Goal: Information Seeking & Learning: Learn about a topic

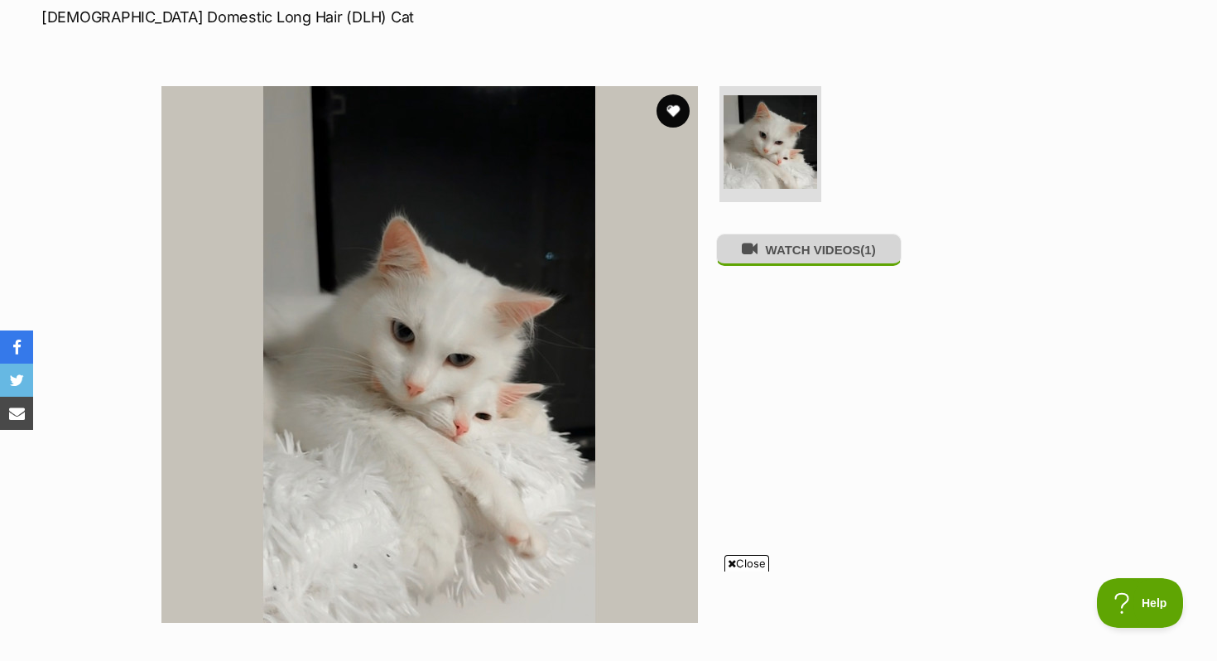
click at [817, 265] on button "WATCH VIDEOS (1)" at bounding box center [808, 249] width 185 height 32
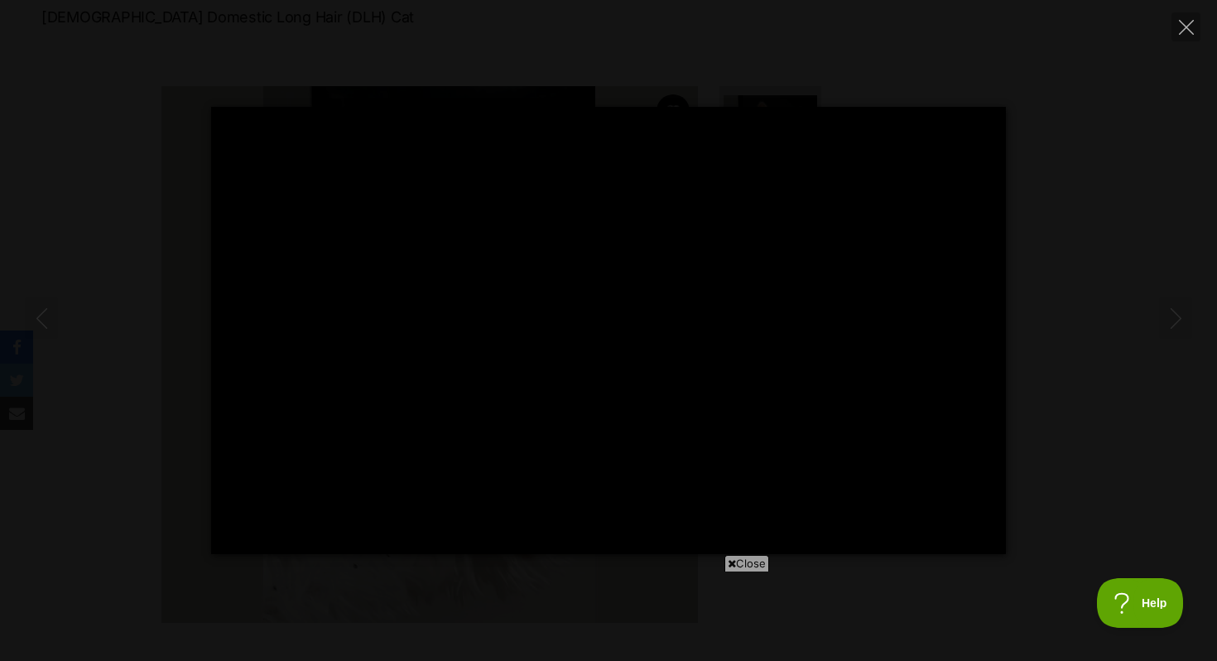
type input "100"
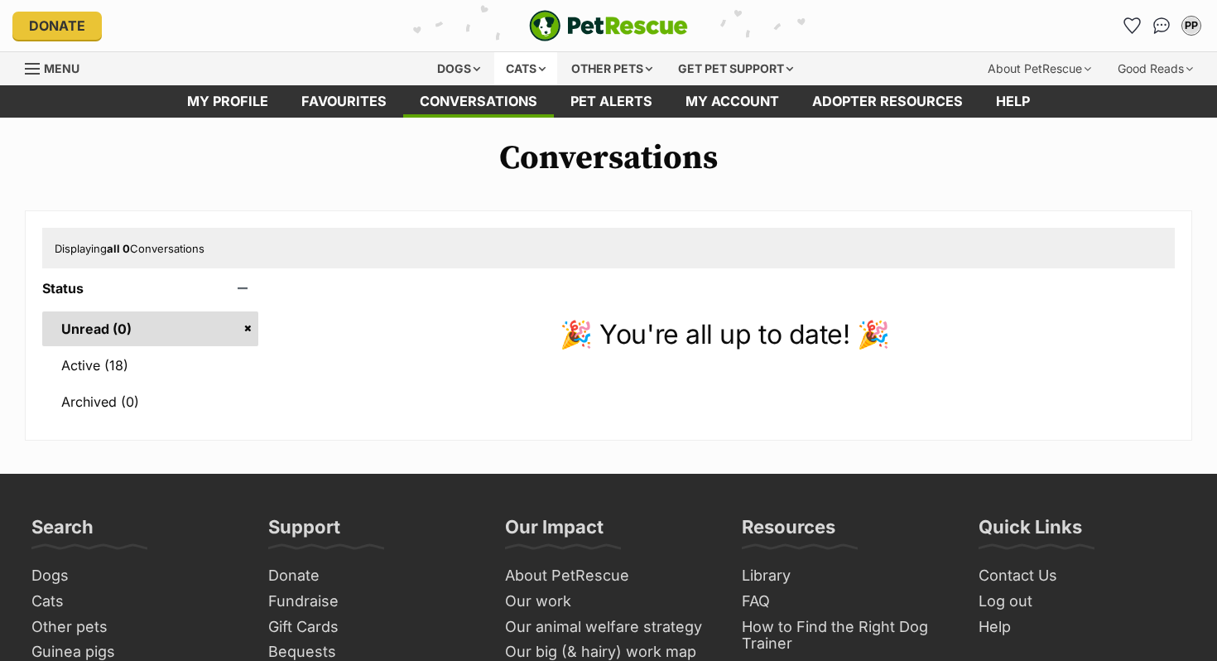
click at [521, 60] on div "Cats" at bounding box center [525, 68] width 63 height 33
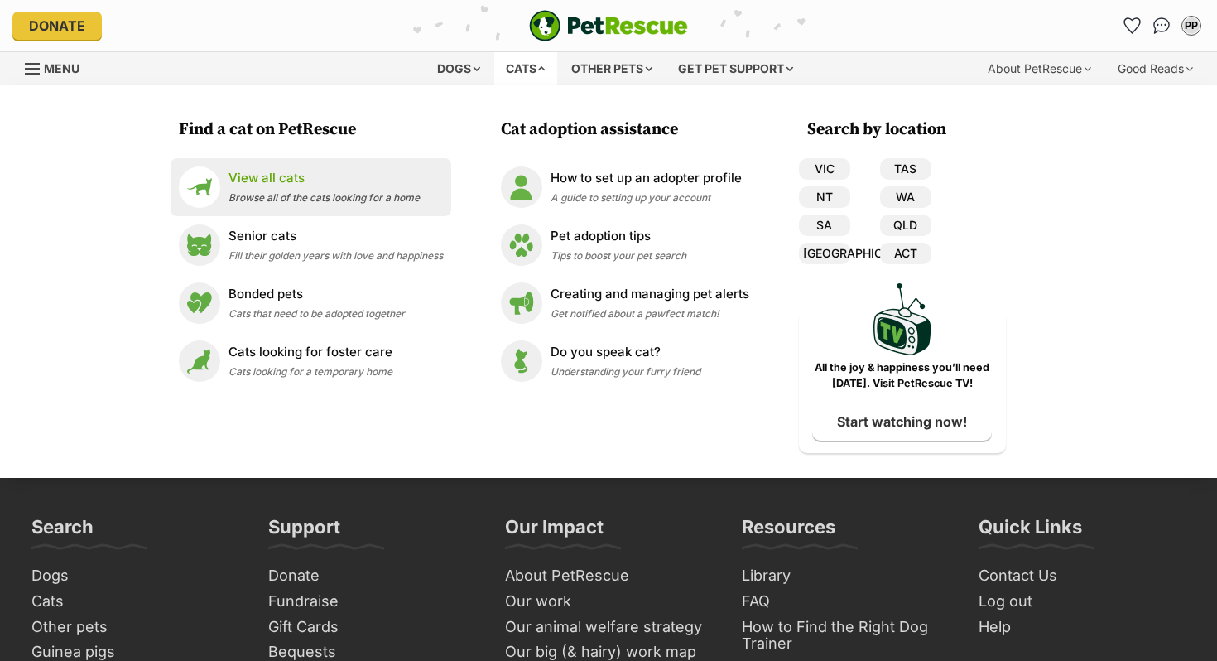
click at [330, 192] on span "Browse all of the cats looking for a home" at bounding box center [324, 197] width 191 height 12
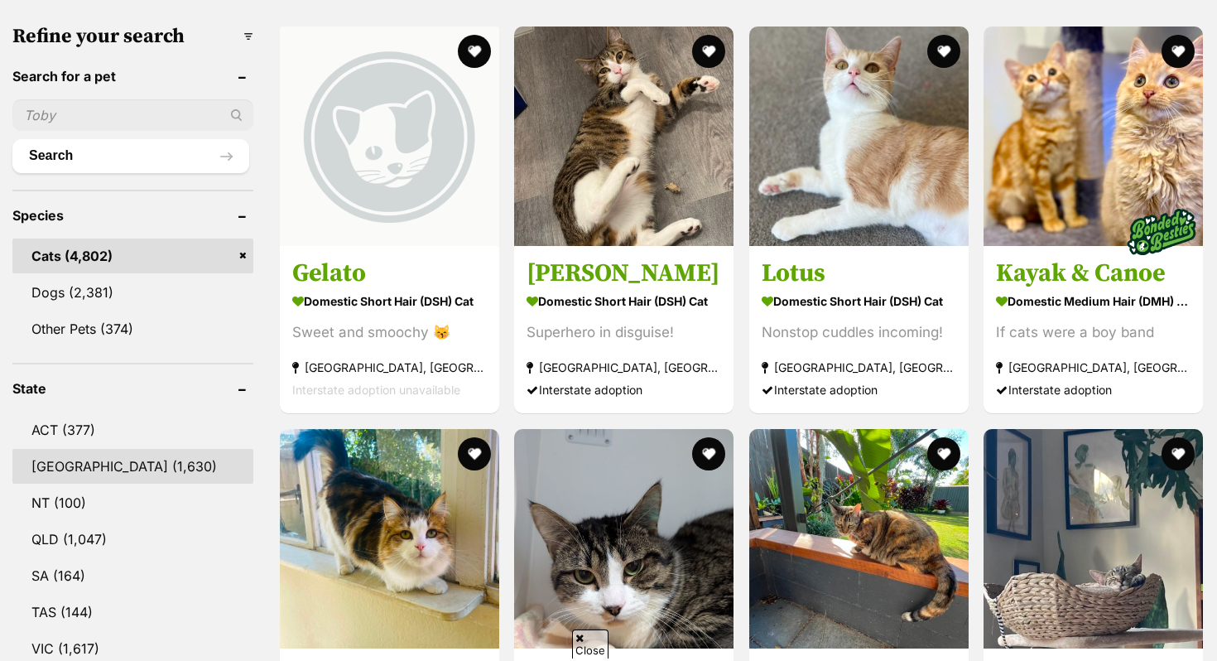
click at [114, 467] on link "[GEOGRAPHIC_DATA] (1,630)" at bounding box center [132, 466] width 241 height 35
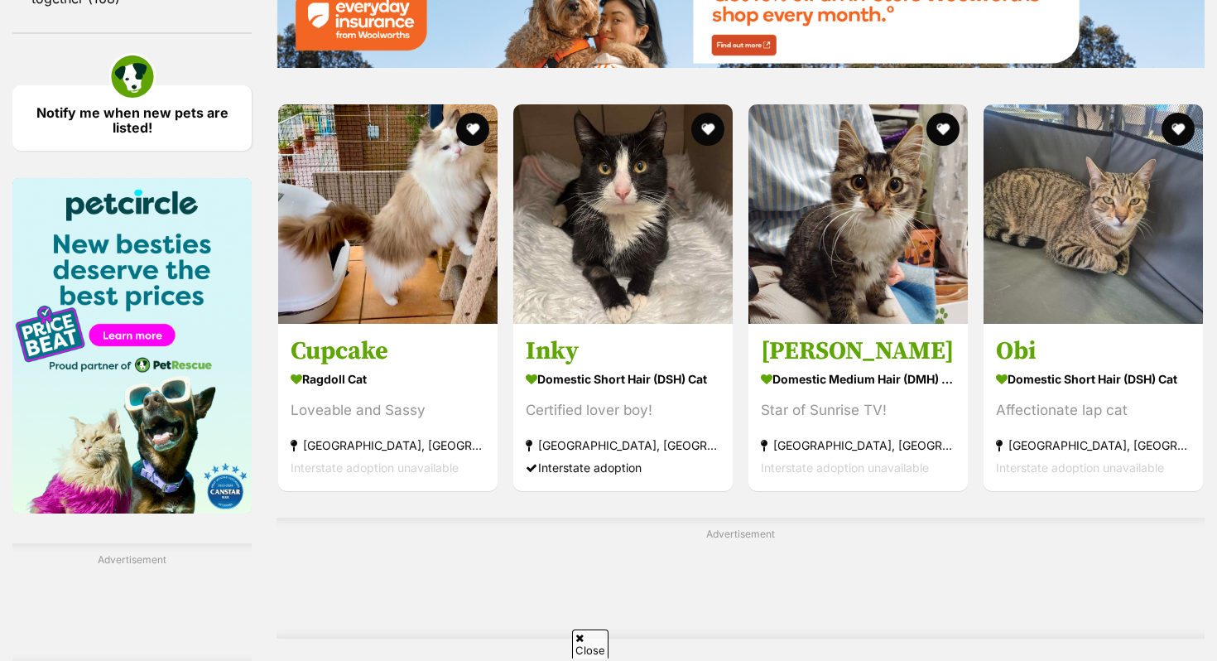
scroll to position [2376, 0]
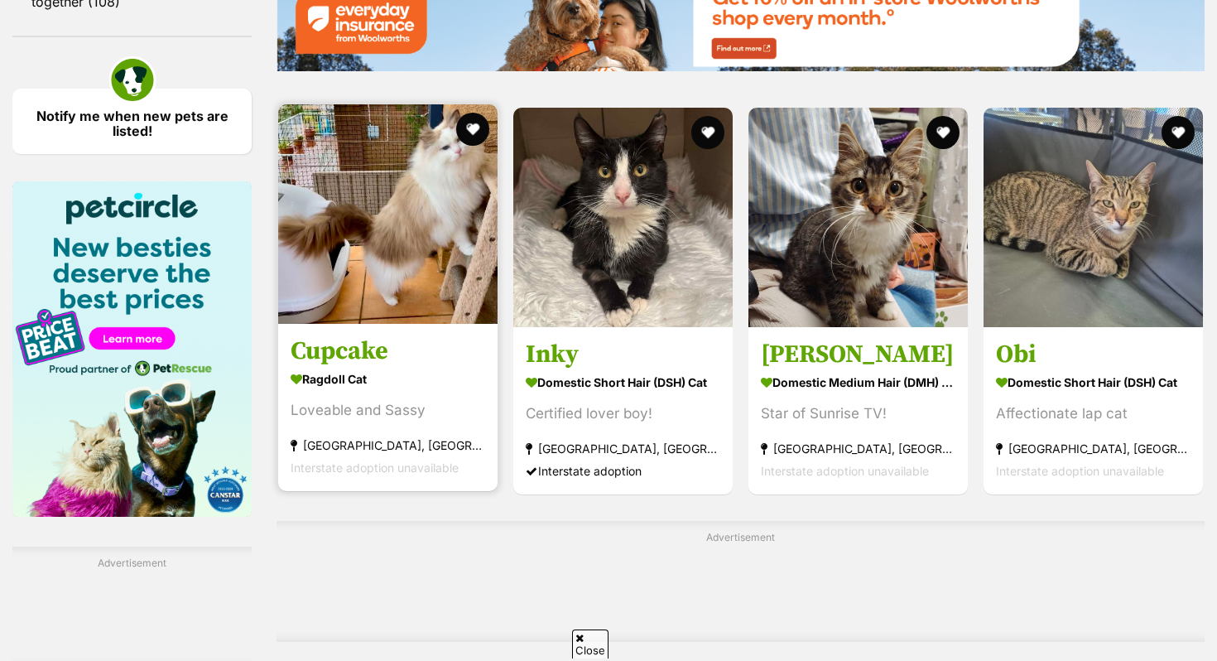
click at [327, 226] on img at bounding box center [387, 213] width 219 height 219
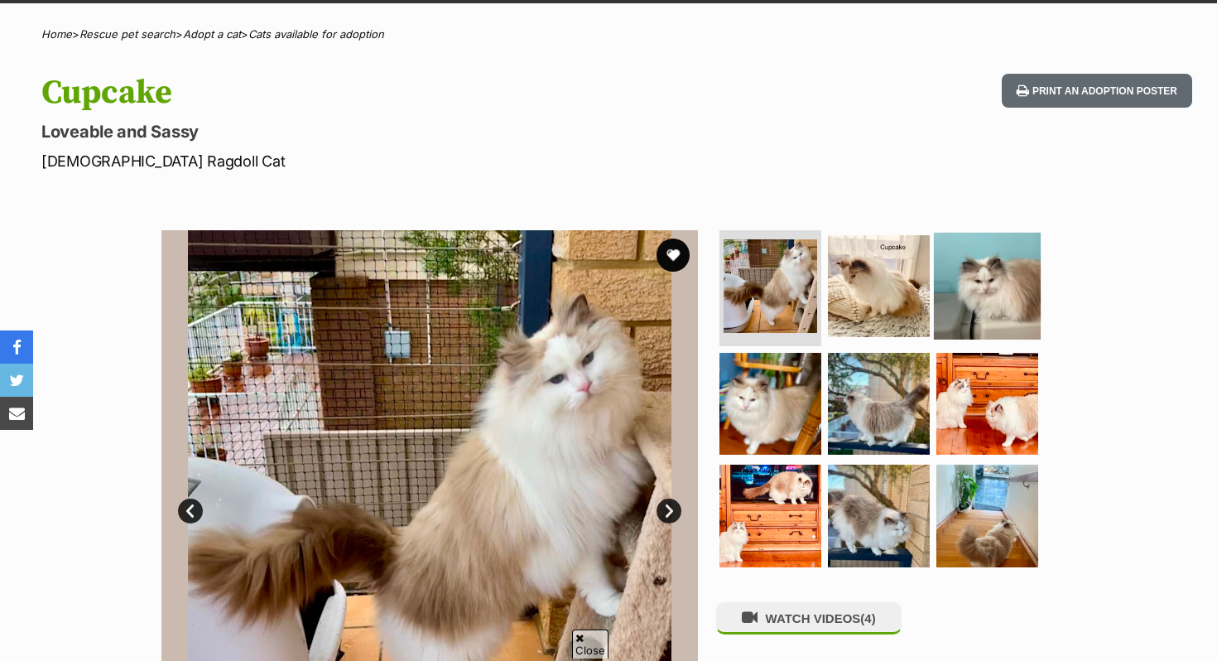
click at [979, 285] on img at bounding box center [987, 286] width 107 height 107
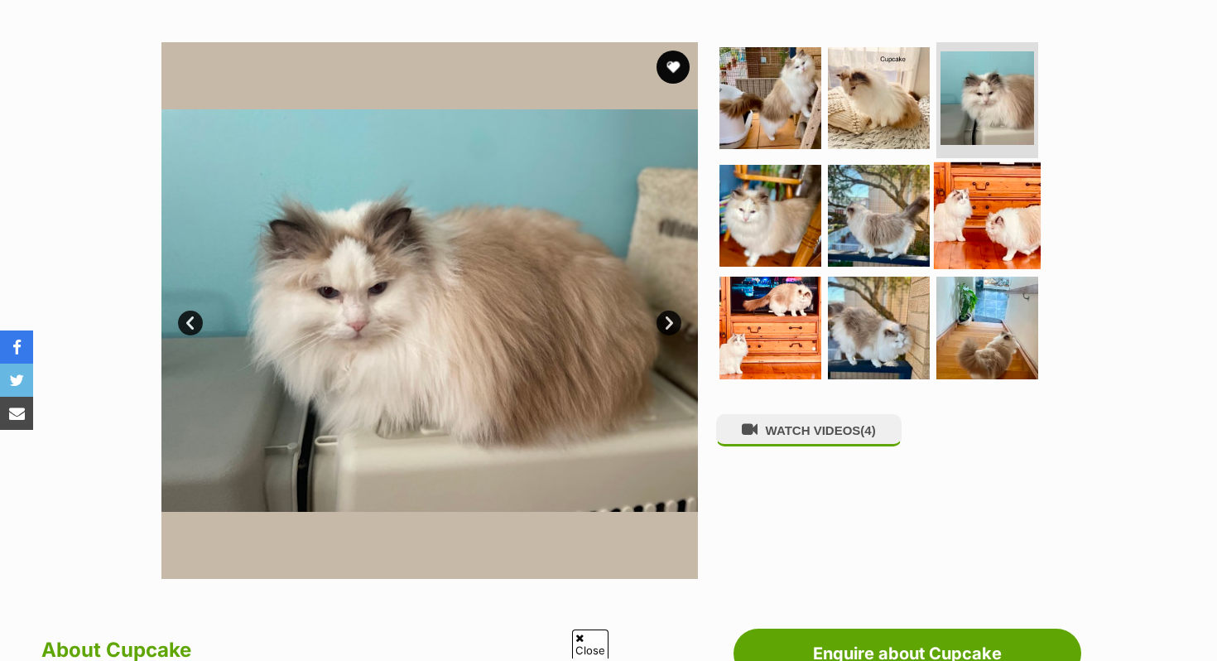
click at [969, 197] on img at bounding box center [987, 214] width 107 height 107
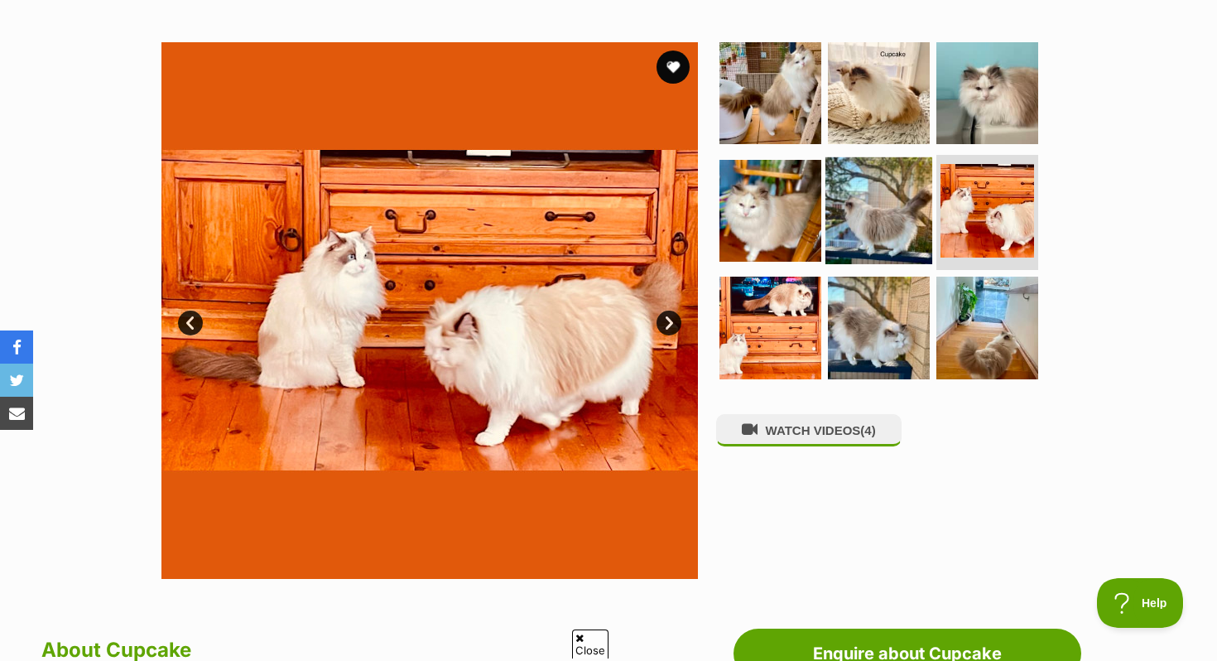
click at [857, 200] on img at bounding box center [878, 209] width 107 height 107
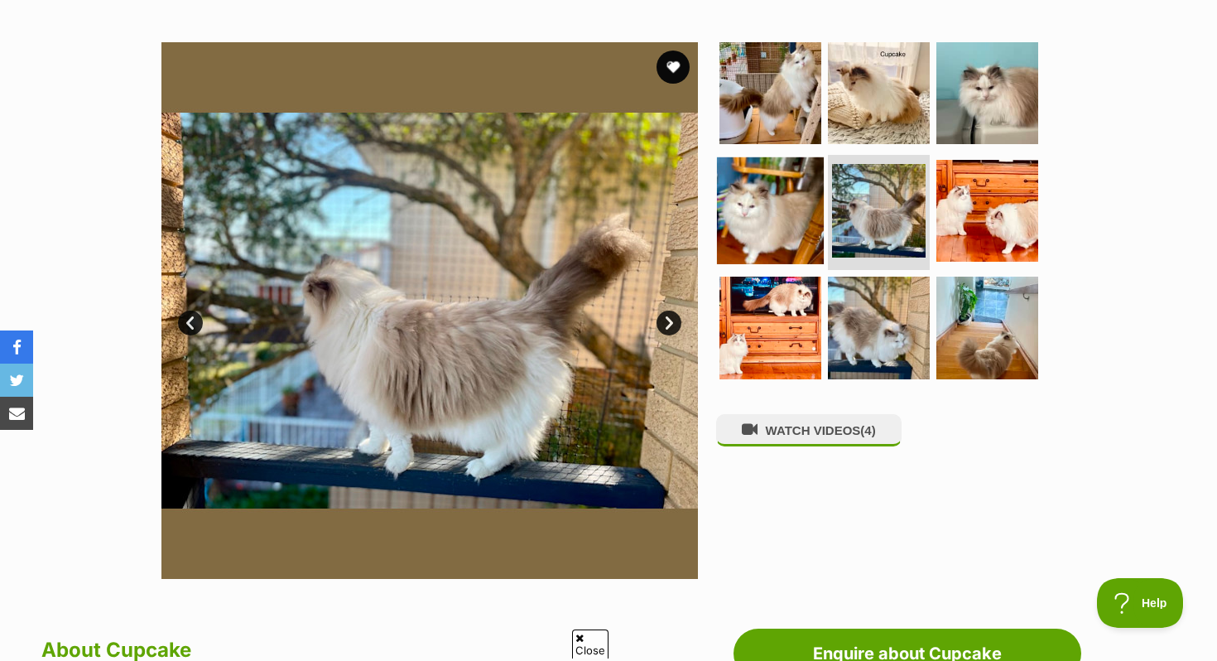
click at [772, 231] on img at bounding box center [770, 209] width 107 height 107
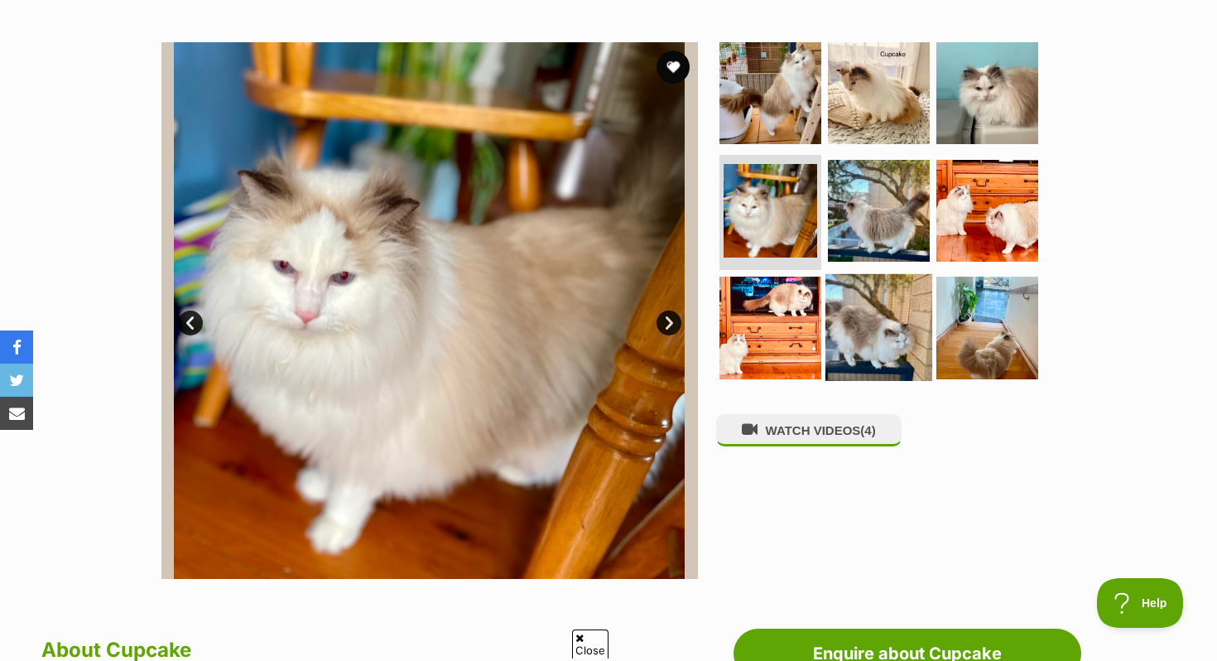
click at [835, 336] on img at bounding box center [878, 327] width 107 height 107
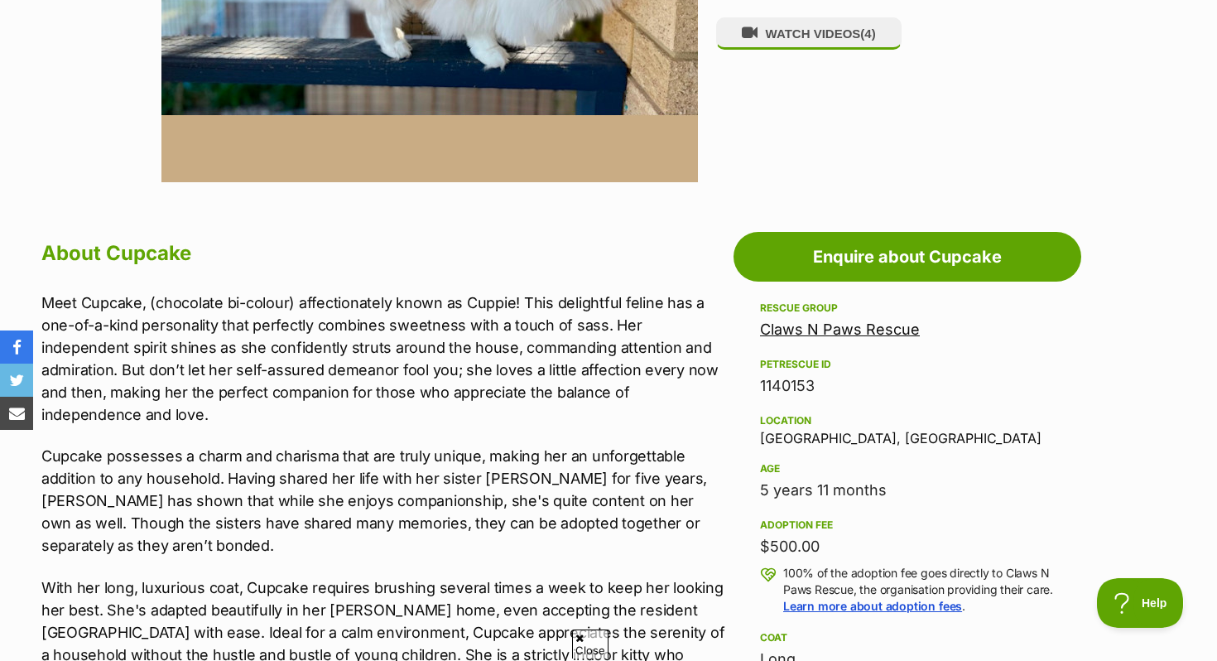
scroll to position [702, 0]
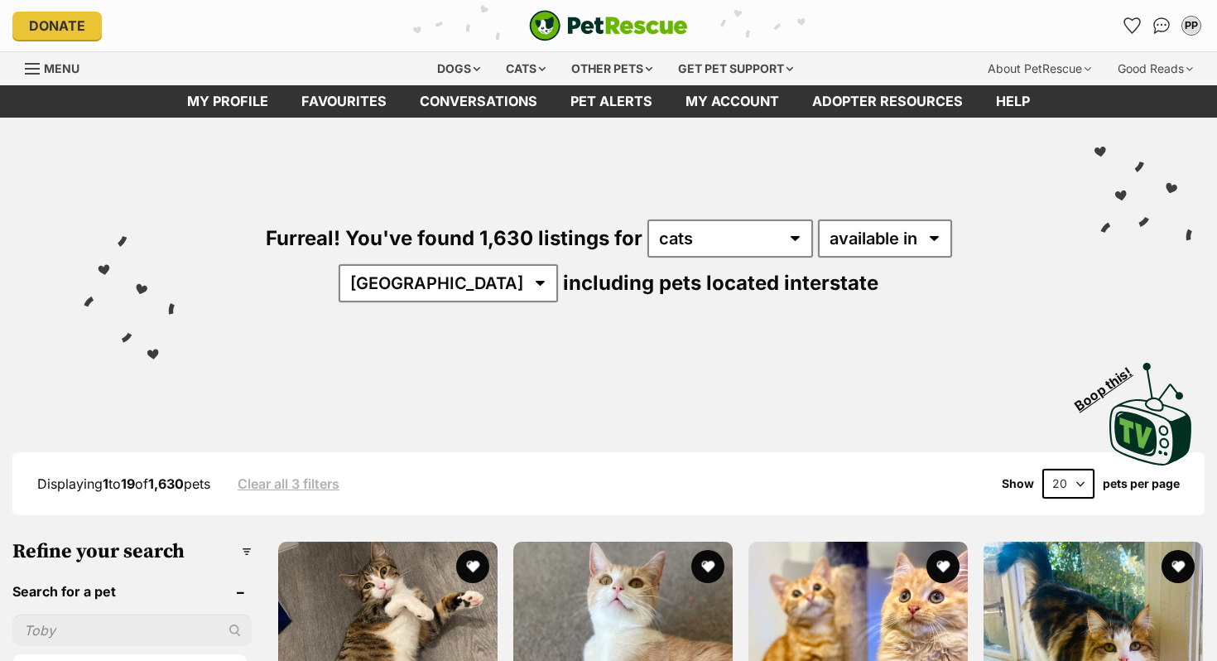
click at [1074, 474] on select "20 40 60" at bounding box center [1068, 484] width 52 height 30
select select "60"
click at [1042, 469] on select "20 40 60" at bounding box center [1068, 484] width 52 height 30
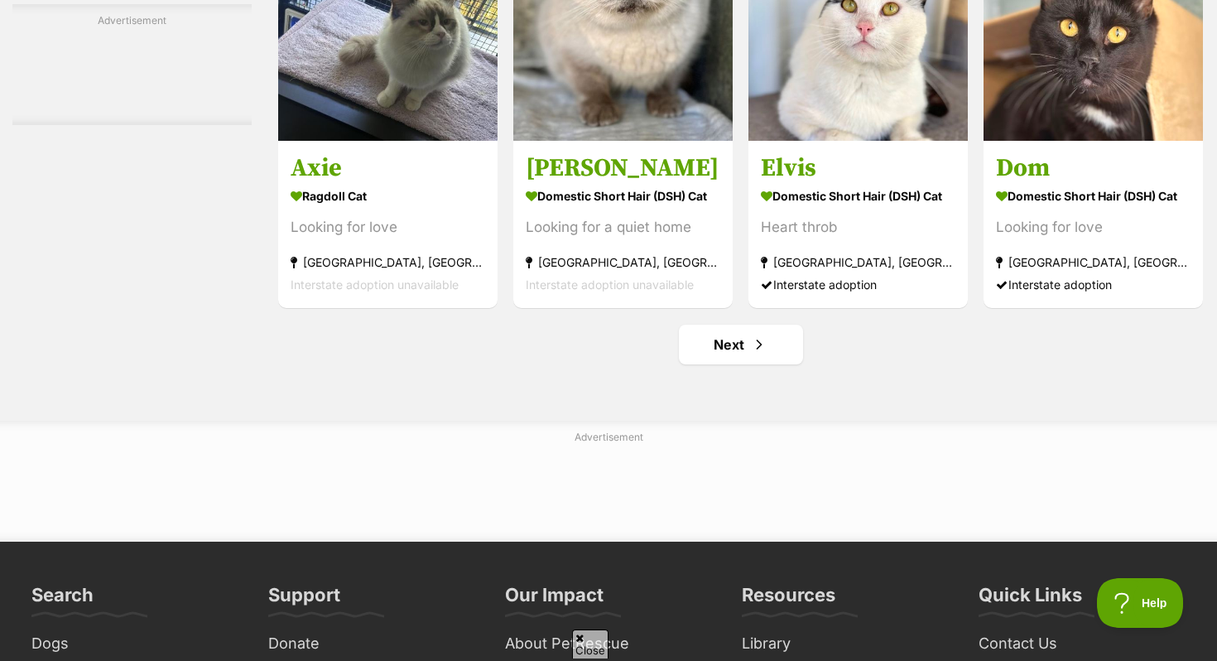
scroll to position [7849, 0]
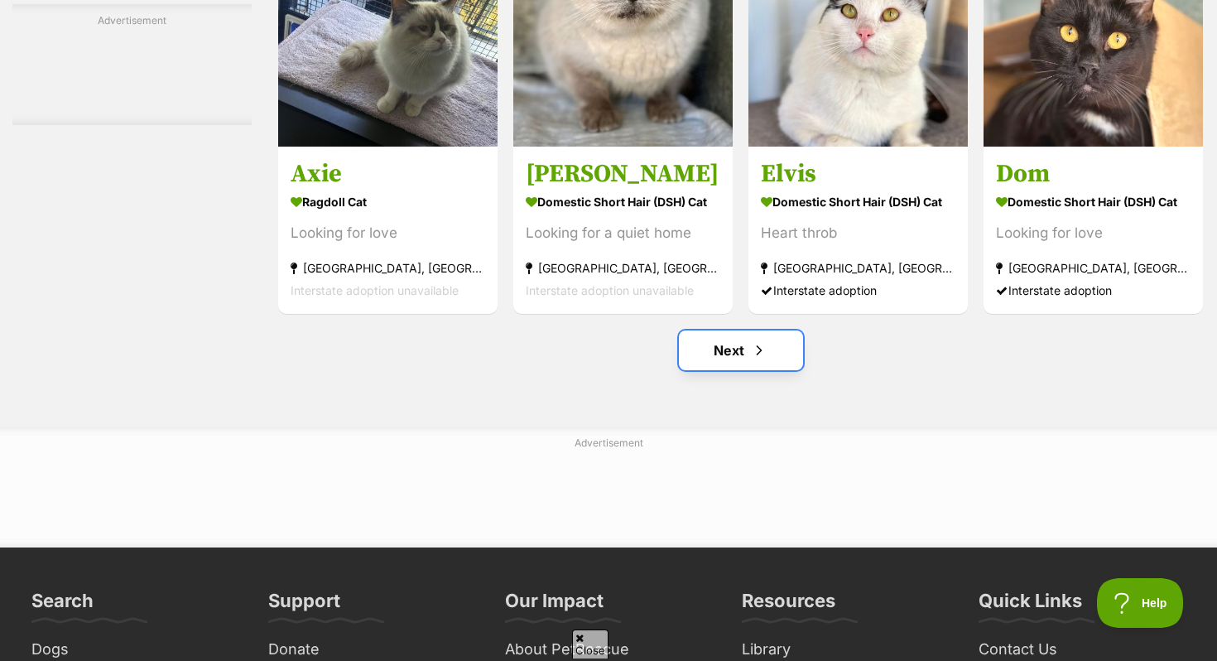
click at [732, 364] on link "Next" at bounding box center [741, 350] width 124 height 40
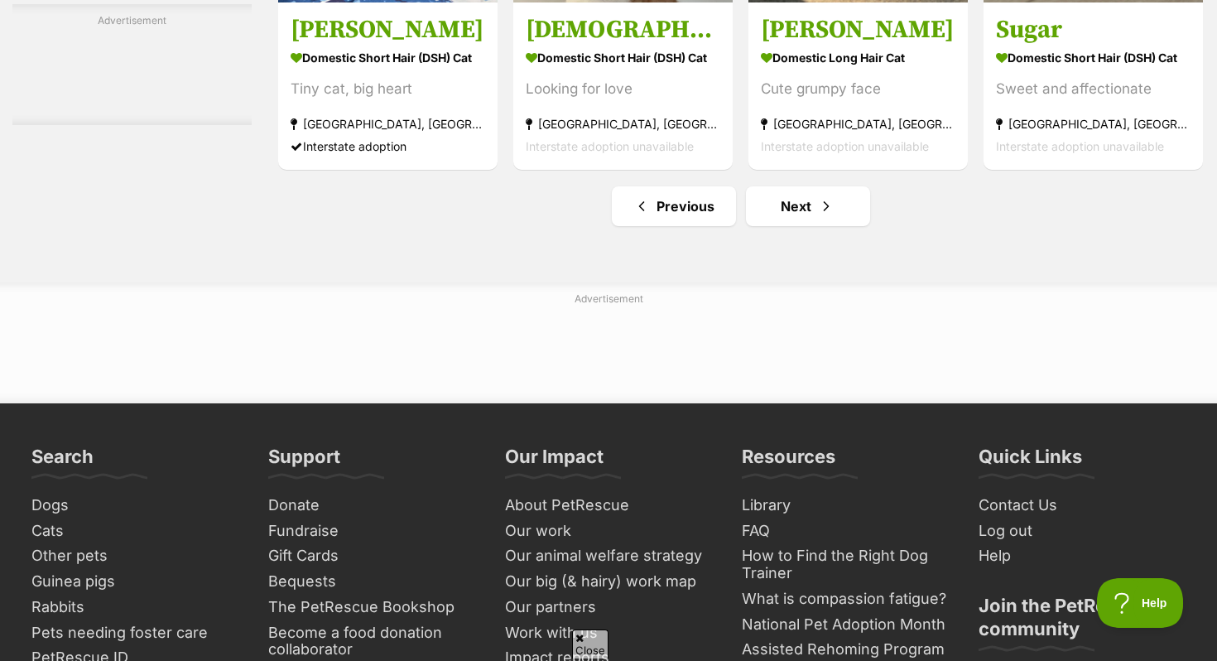
scroll to position [8902, 0]
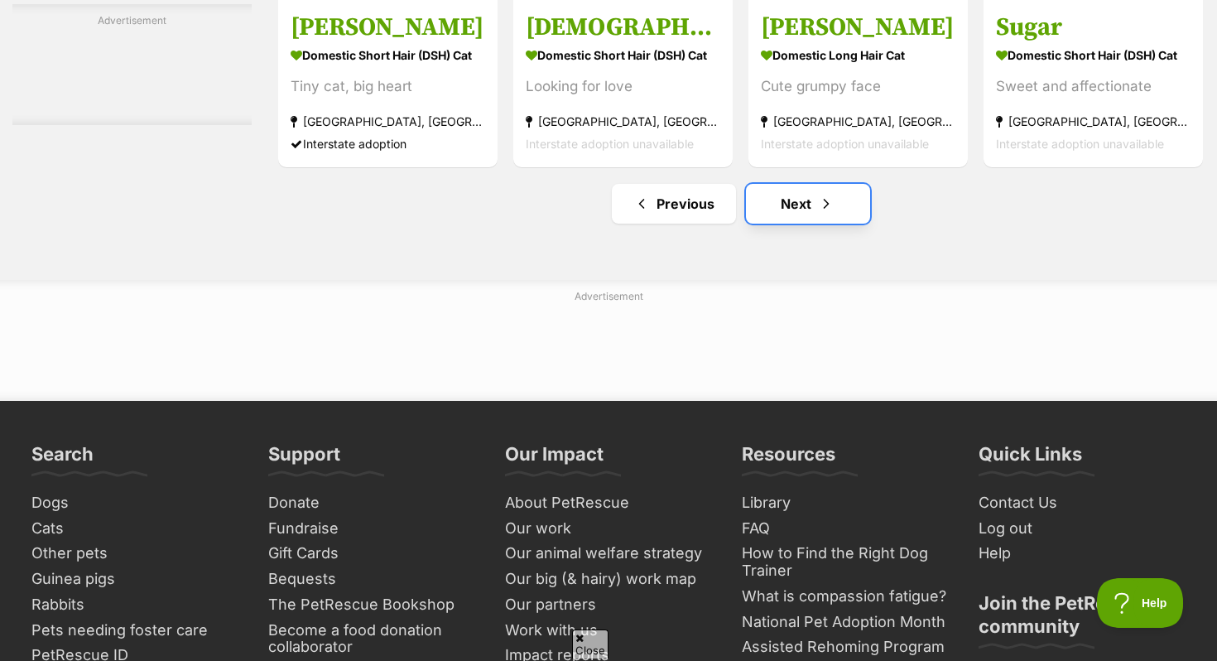
click at [797, 224] on link "Next" at bounding box center [808, 204] width 124 height 40
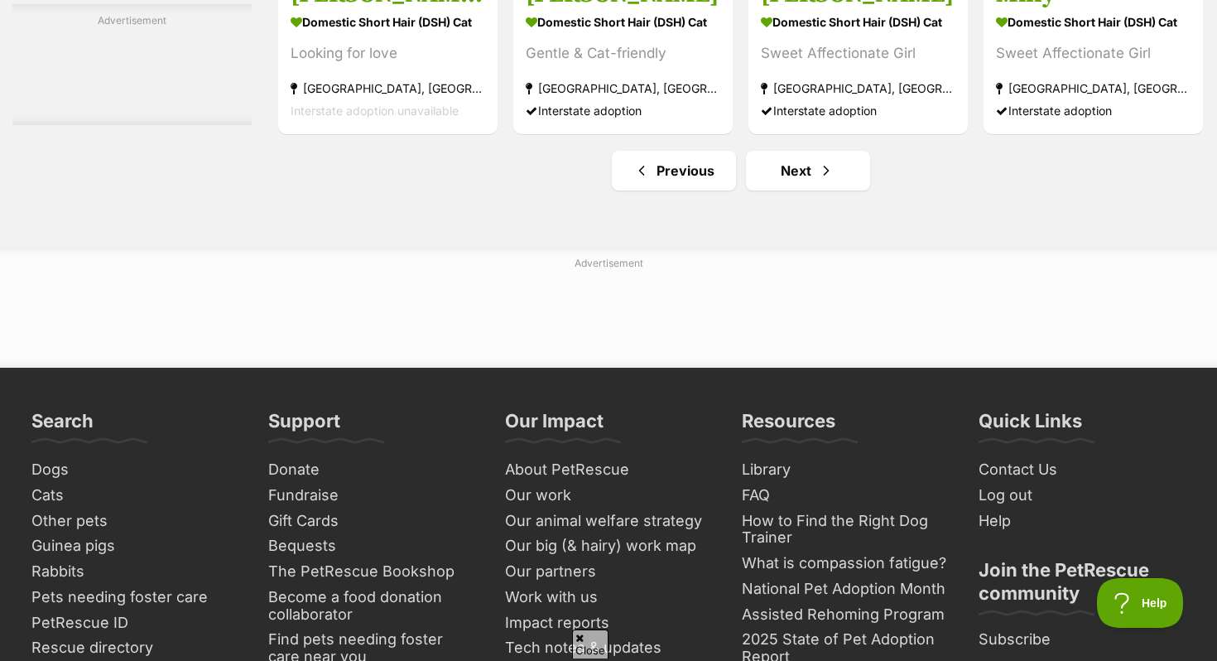
scroll to position [7977, 0]
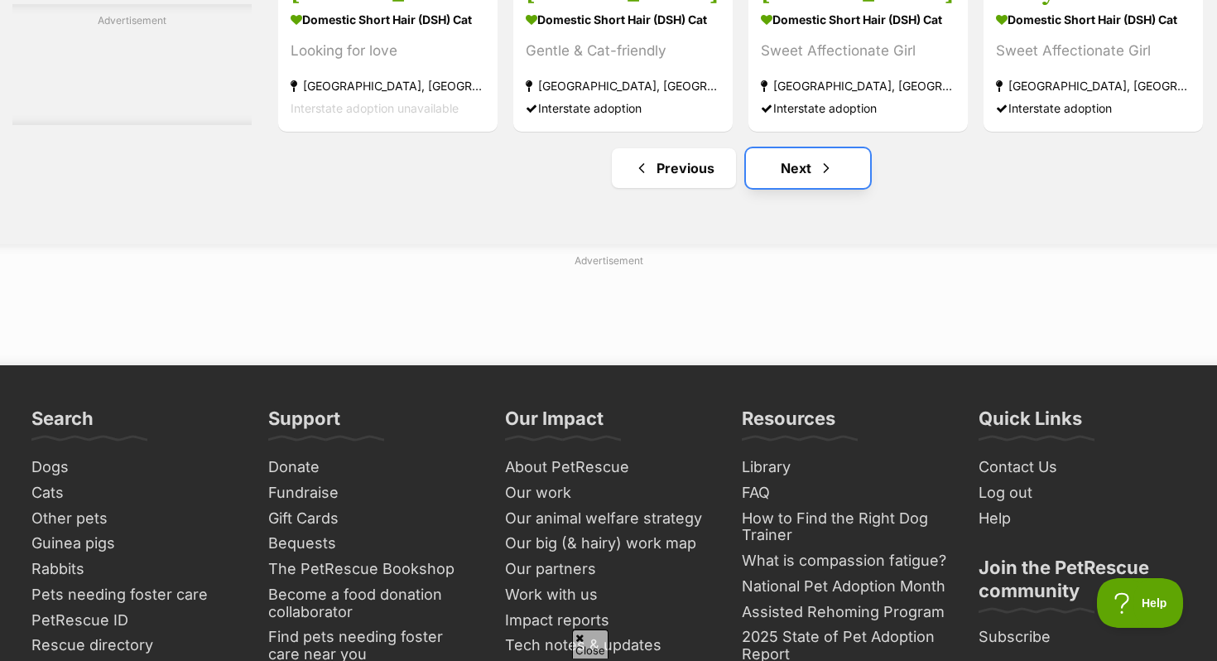
click at [793, 188] on link "Next" at bounding box center [808, 168] width 124 height 40
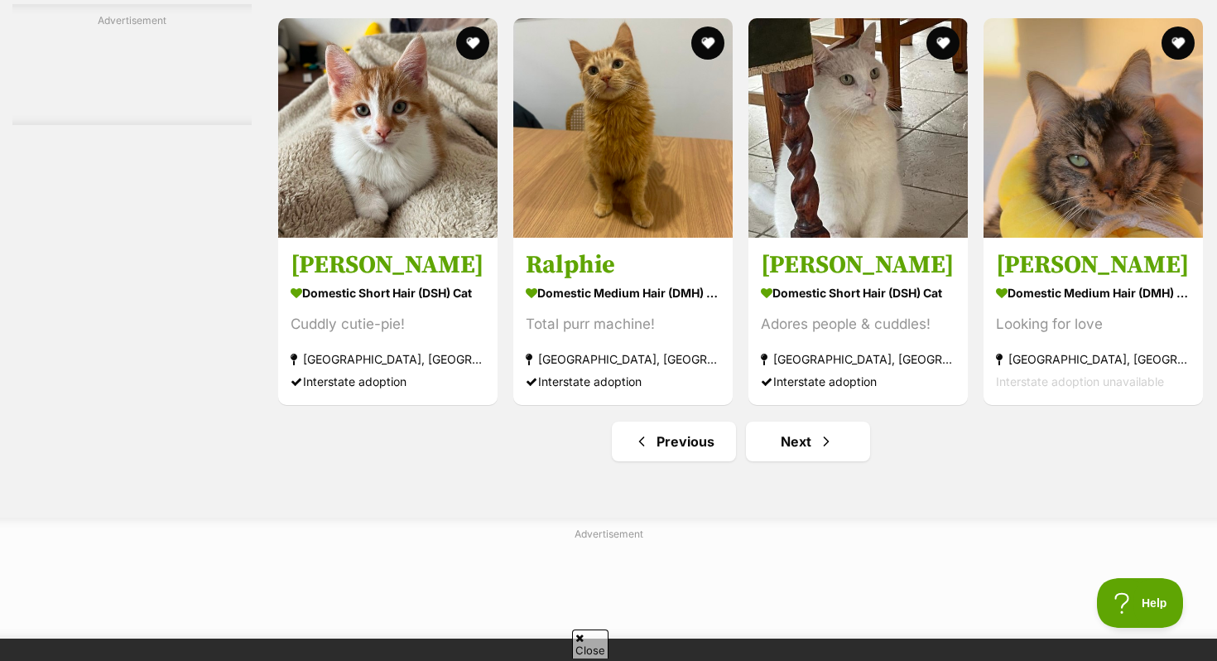
scroll to position [8530, 0]
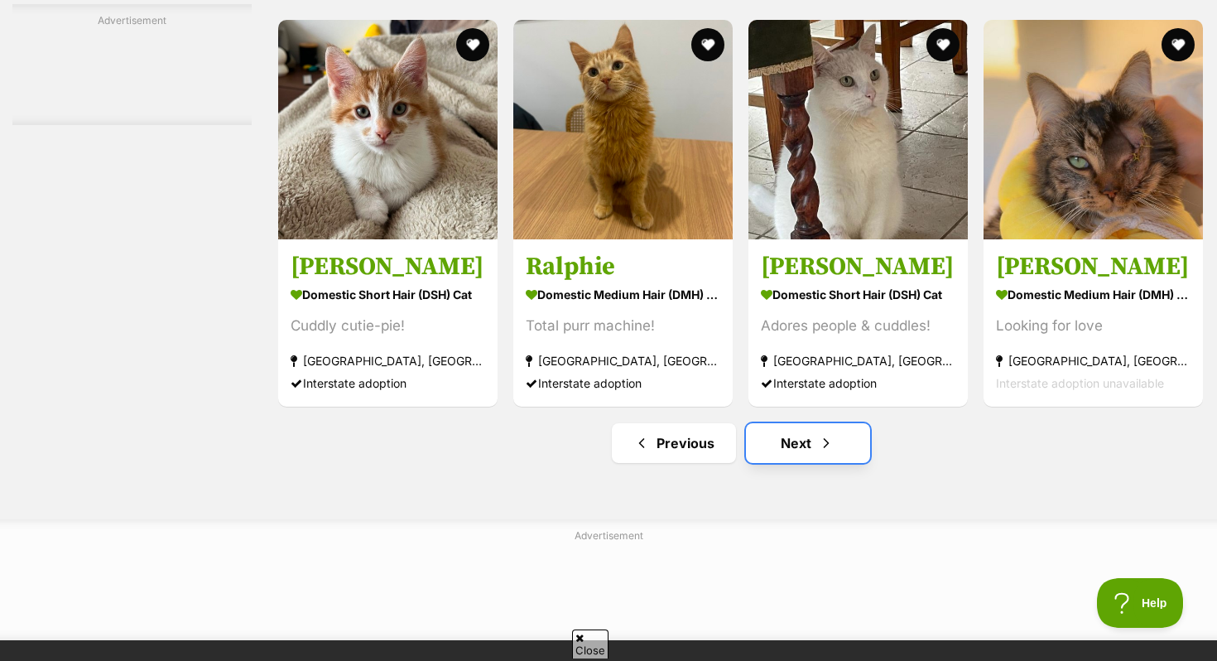
click at [827, 453] on span "Next page" at bounding box center [826, 443] width 17 height 20
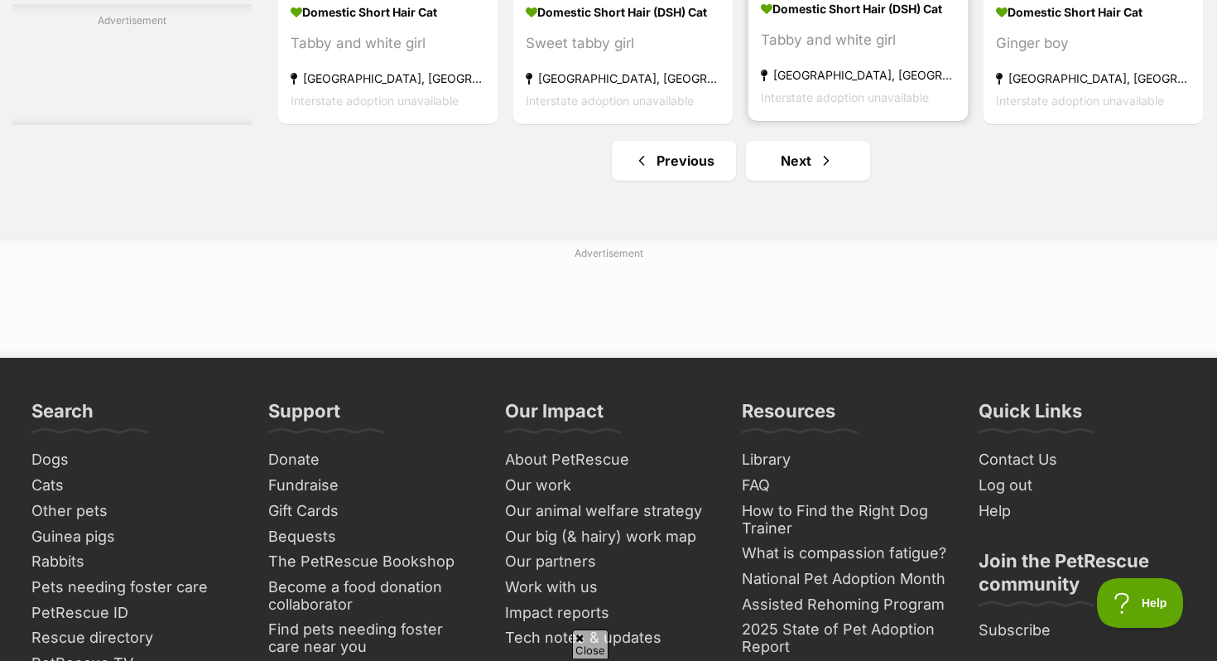
scroll to position [8053, 0]
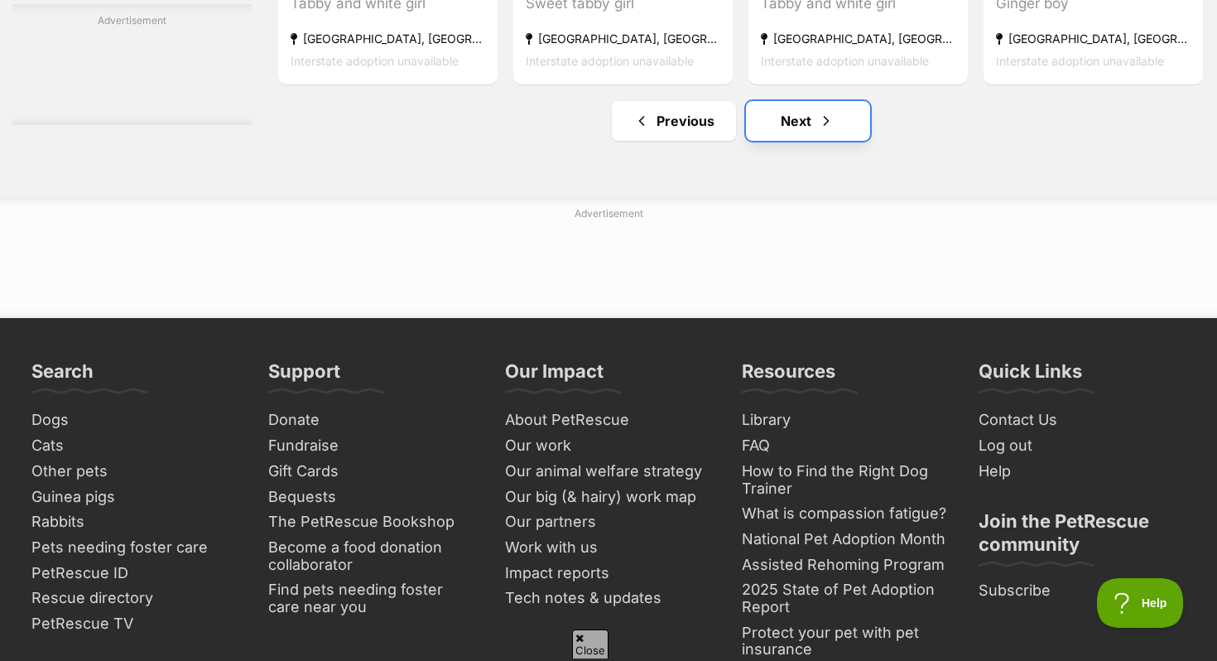
click at [801, 141] on link "Next" at bounding box center [808, 121] width 124 height 40
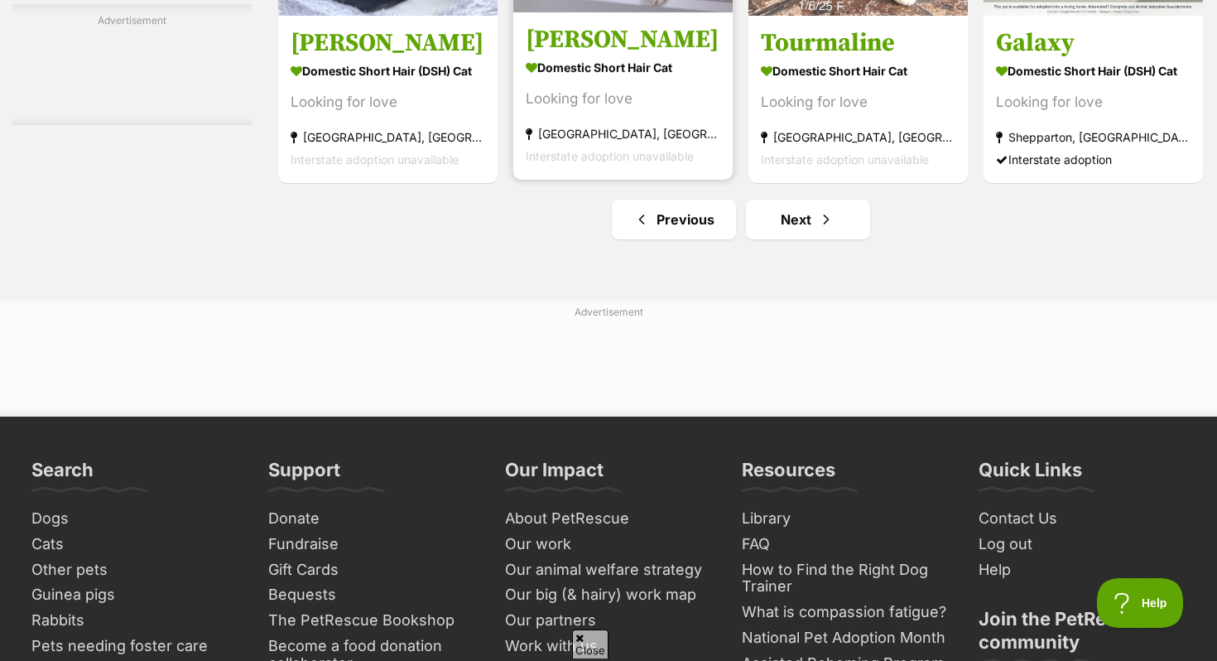
scroll to position [7928, 0]
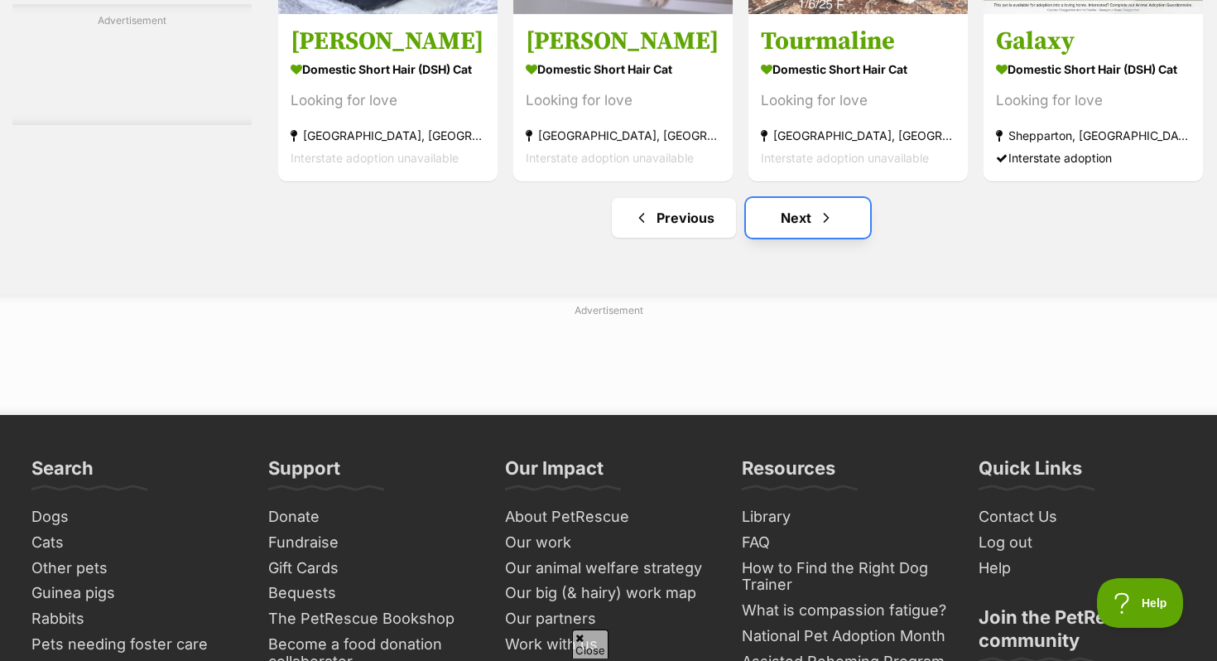
click at [800, 238] on link "Next" at bounding box center [808, 218] width 124 height 40
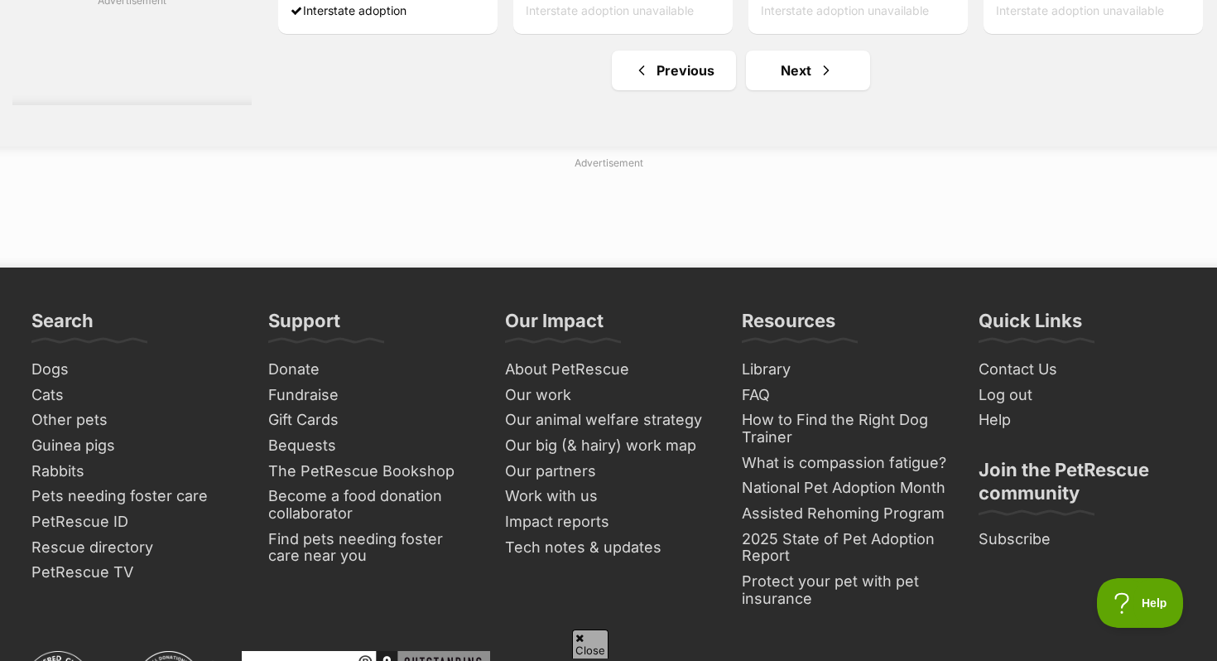
scroll to position [8501, 0]
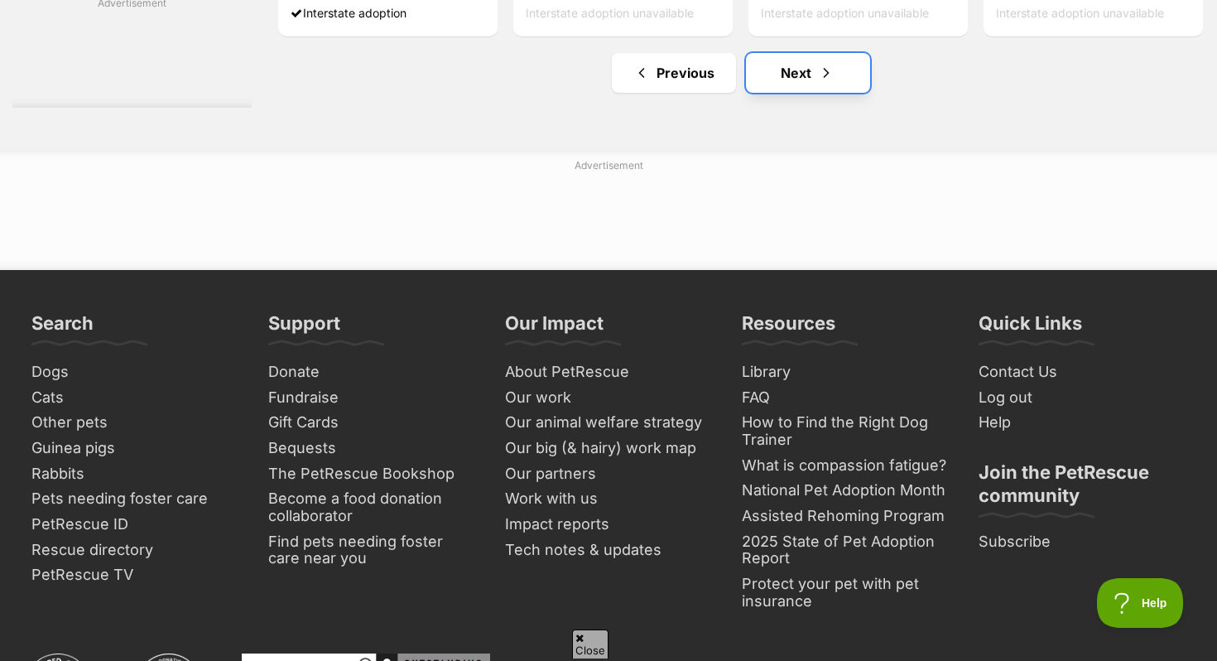
click at [793, 93] on link "Next" at bounding box center [808, 73] width 124 height 40
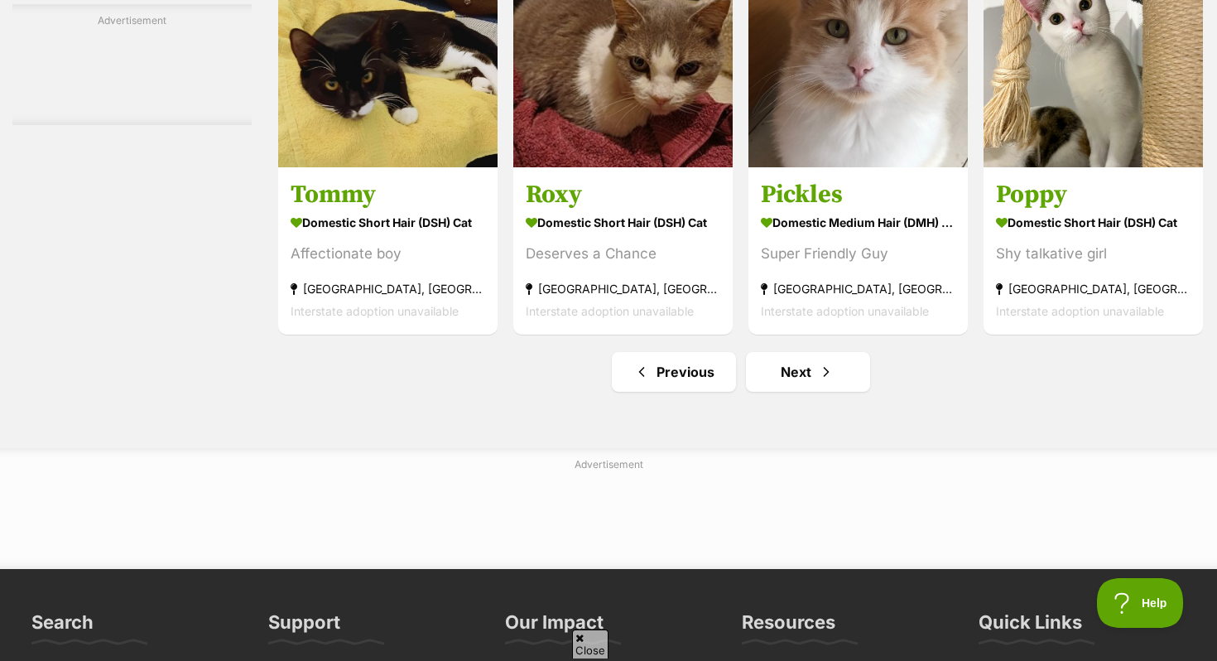
scroll to position [7674, 0]
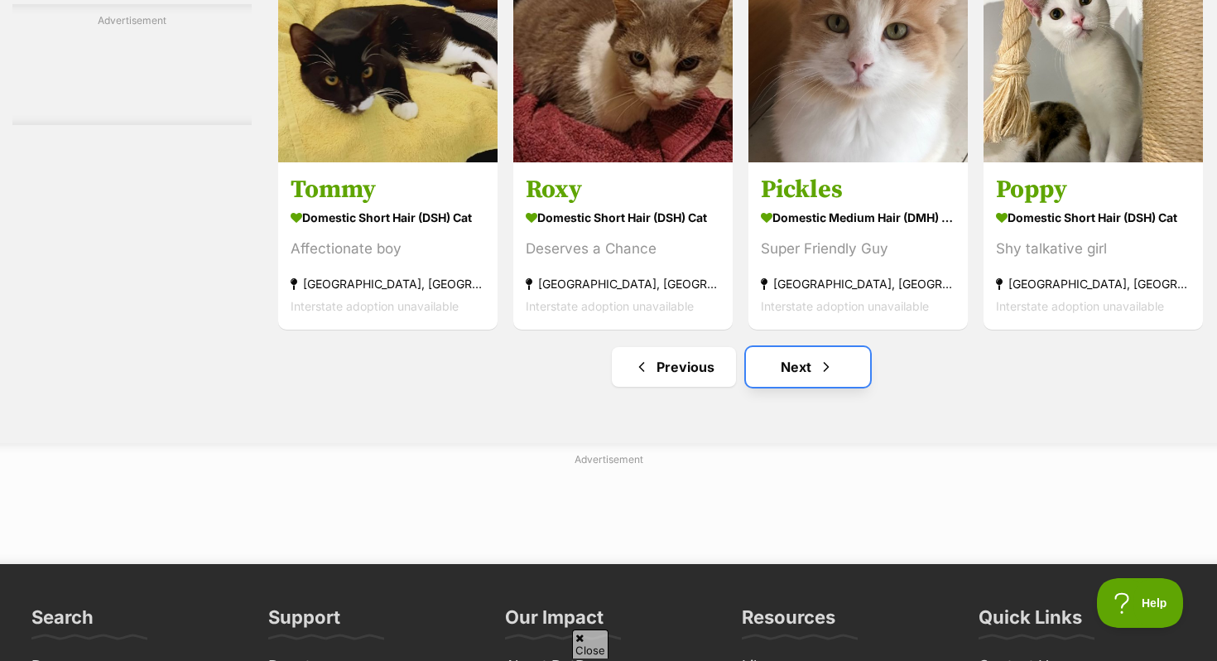
click at [809, 387] on link "Next" at bounding box center [808, 367] width 124 height 40
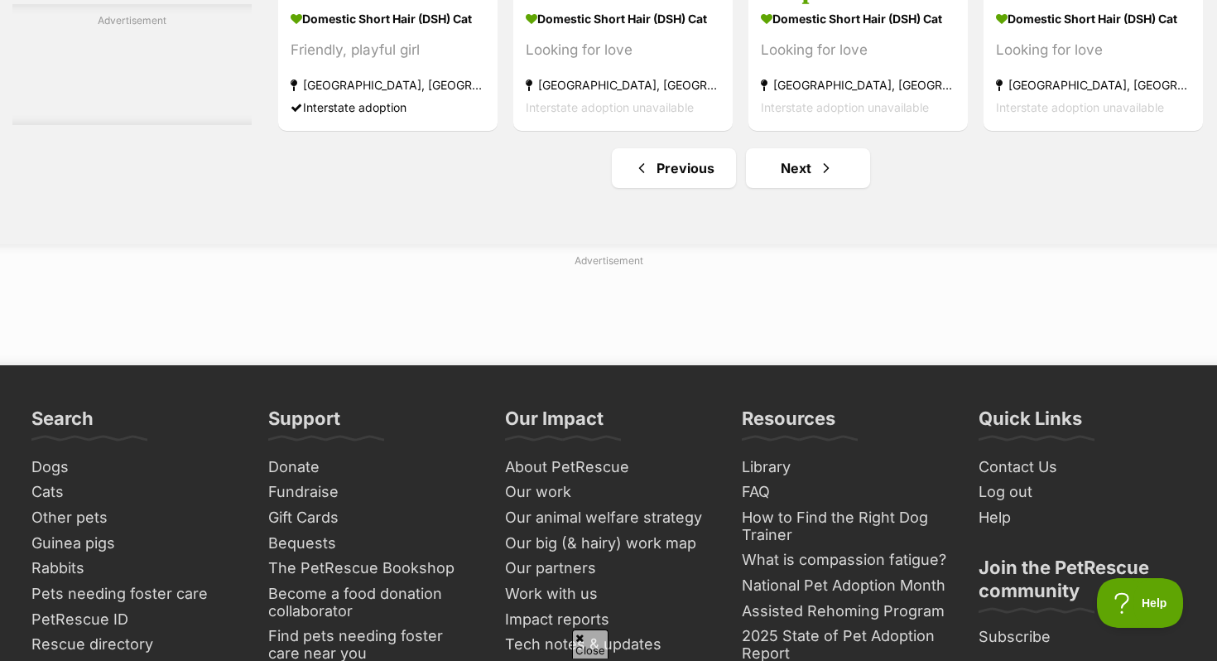
scroll to position [8517, 0]
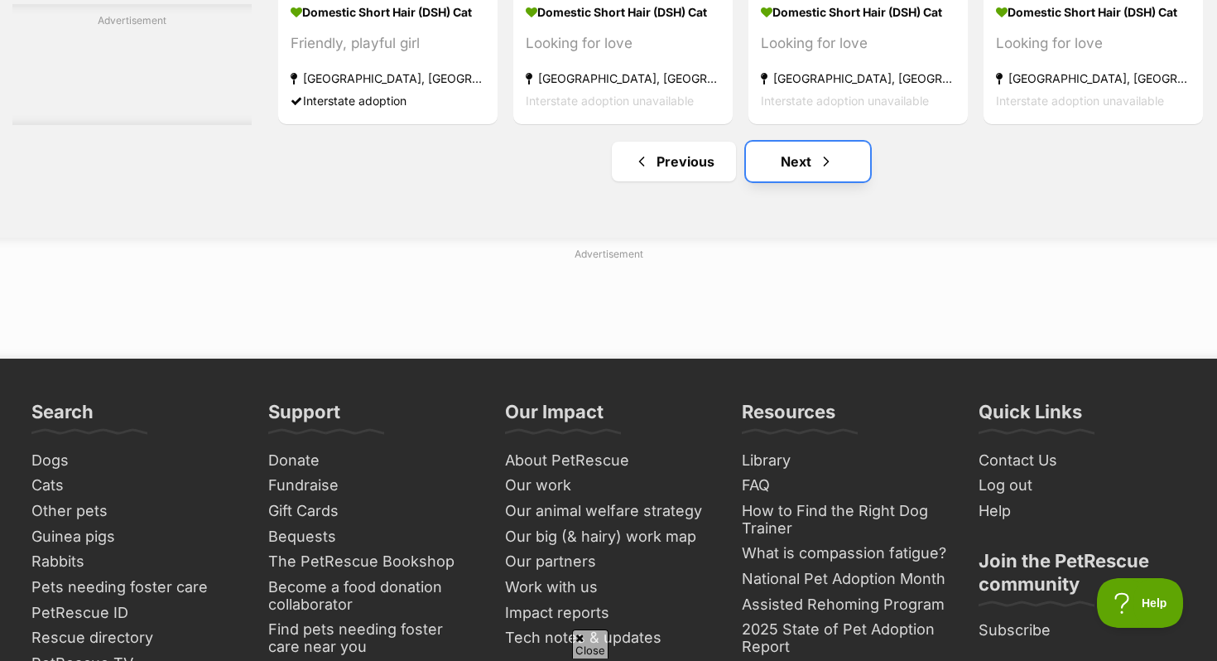
click at [819, 171] on link "Next" at bounding box center [808, 162] width 124 height 40
